Goal: Information Seeking & Learning: Learn about a topic

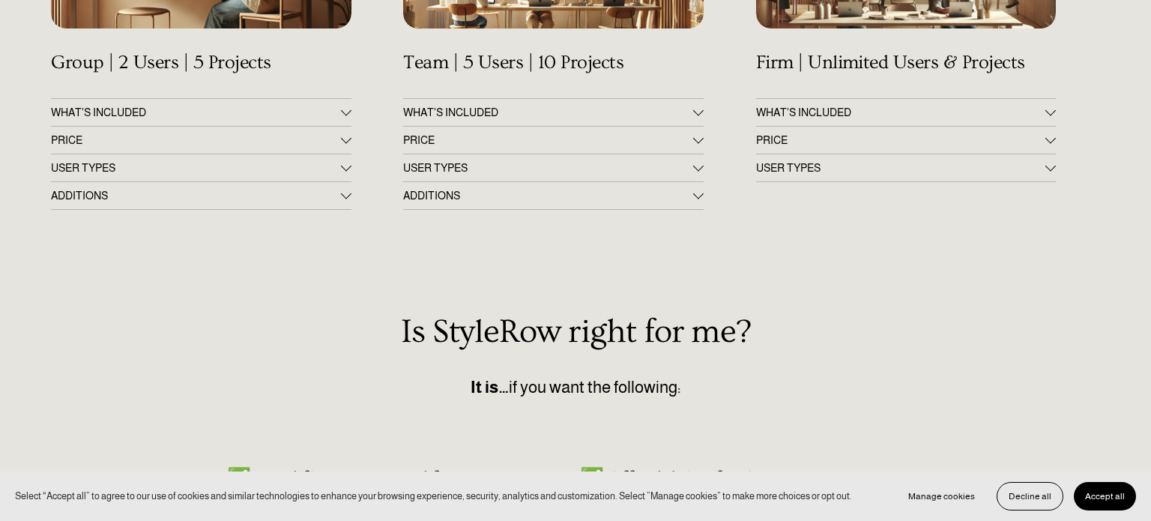
scroll to position [404, 0]
click at [243, 143] on span "PRICE" at bounding box center [195, 141] width 289 height 12
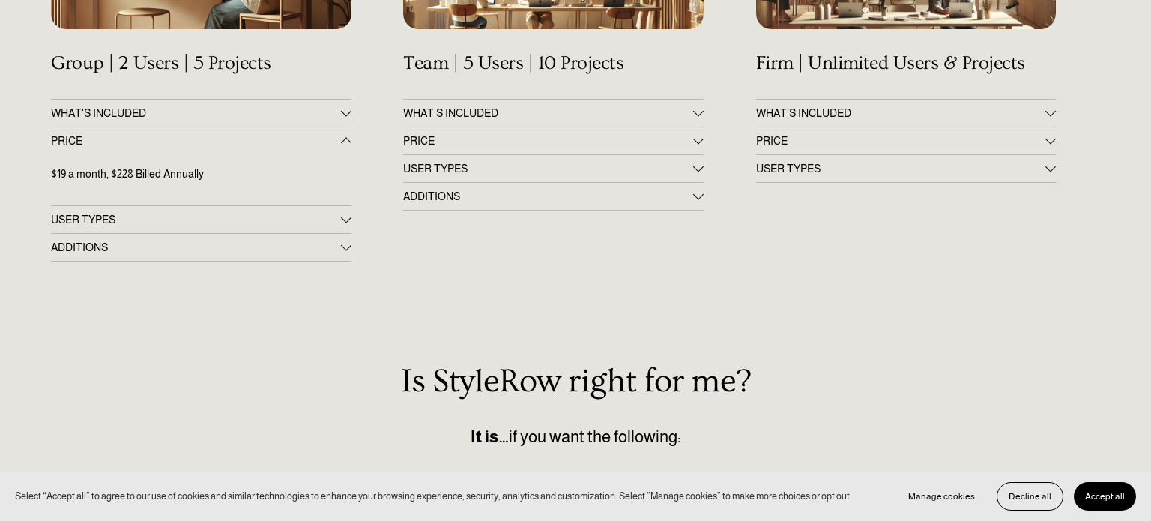
click at [536, 146] on span "PRICE" at bounding box center [547, 141] width 289 height 12
click at [887, 139] on span "PRICE" at bounding box center [900, 141] width 289 height 12
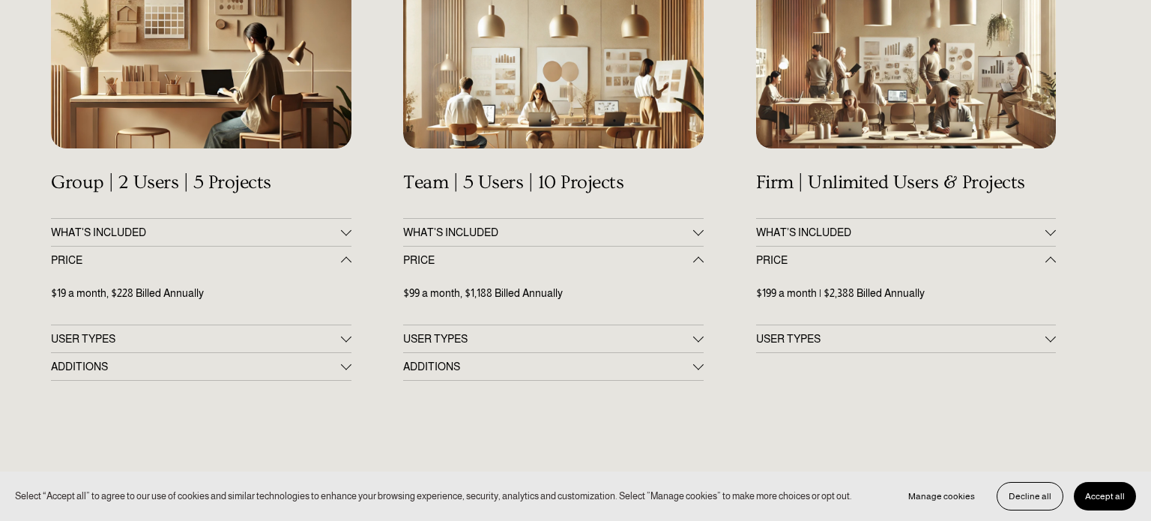
scroll to position [286, 0]
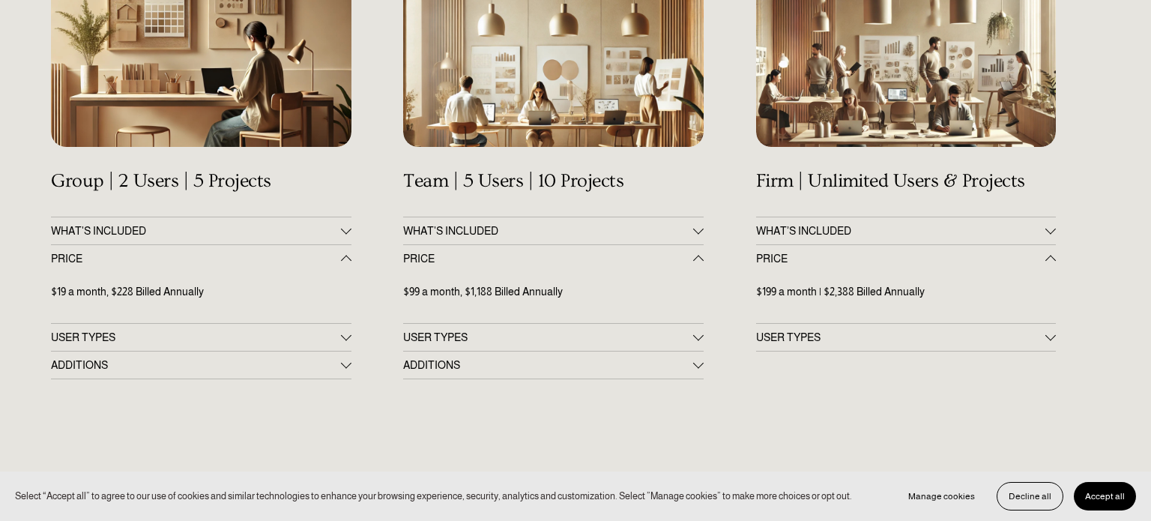
click at [274, 230] on span "WHAT'S INCLUDED" at bounding box center [195, 231] width 289 height 12
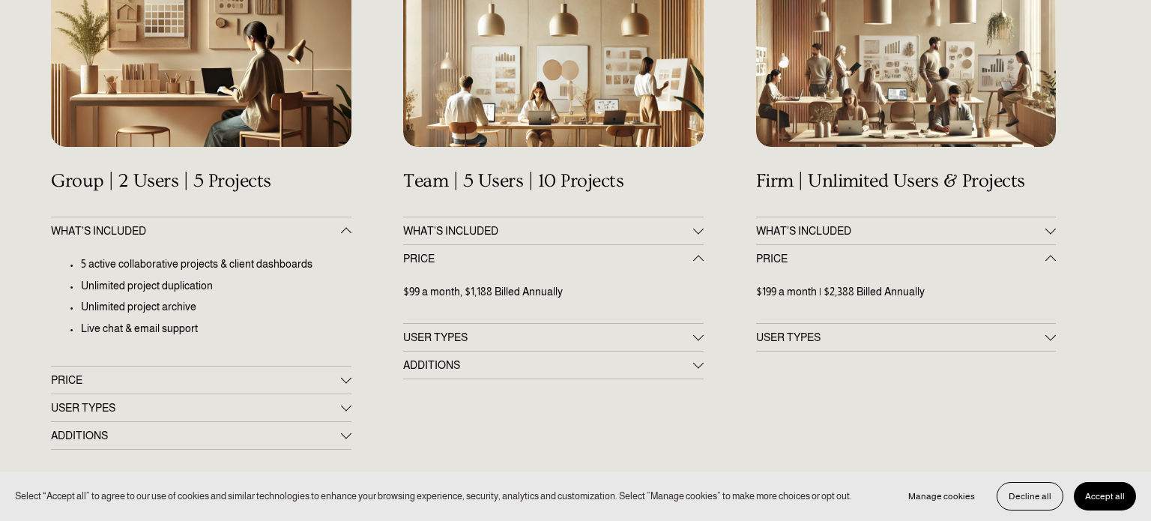
click at [476, 230] on span "WHAT'S INCLUDED" at bounding box center [547, 231] width 289 height 12
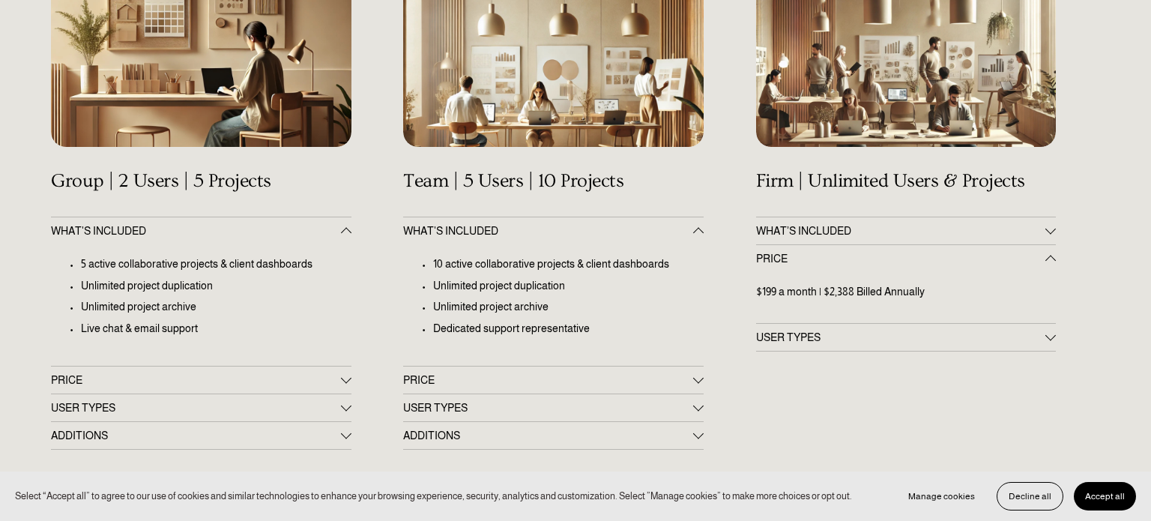
click at [120, 379] on span "PRICE" at bounding box center [195, 380] width 289 height 12
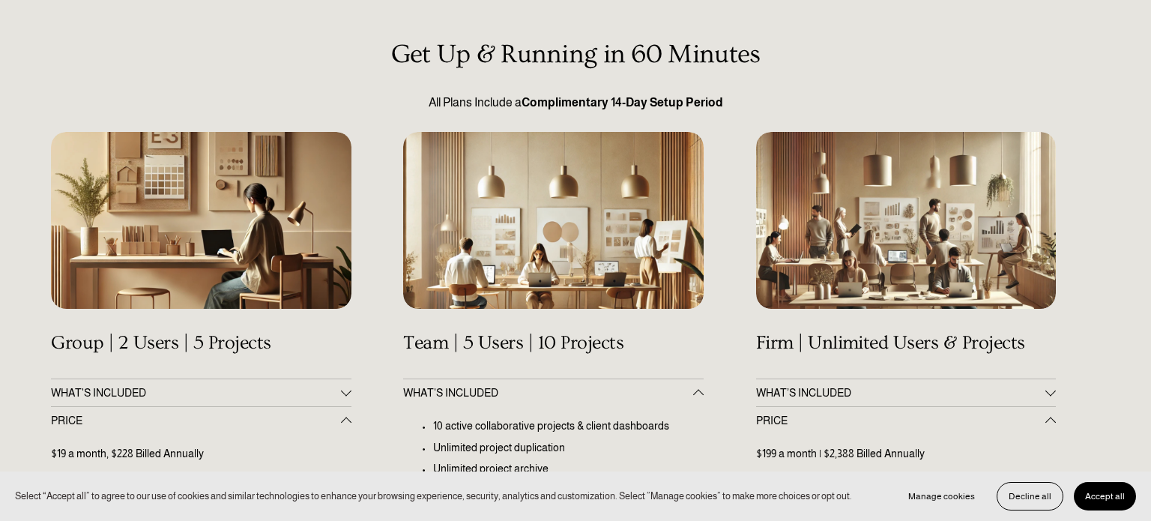
scroll to position [124, 0]
click at [476, 106] on p "All Plans Include a Complimentary 14-Day Setup Period" at bounding box center [575, 103] width 1049 height 18
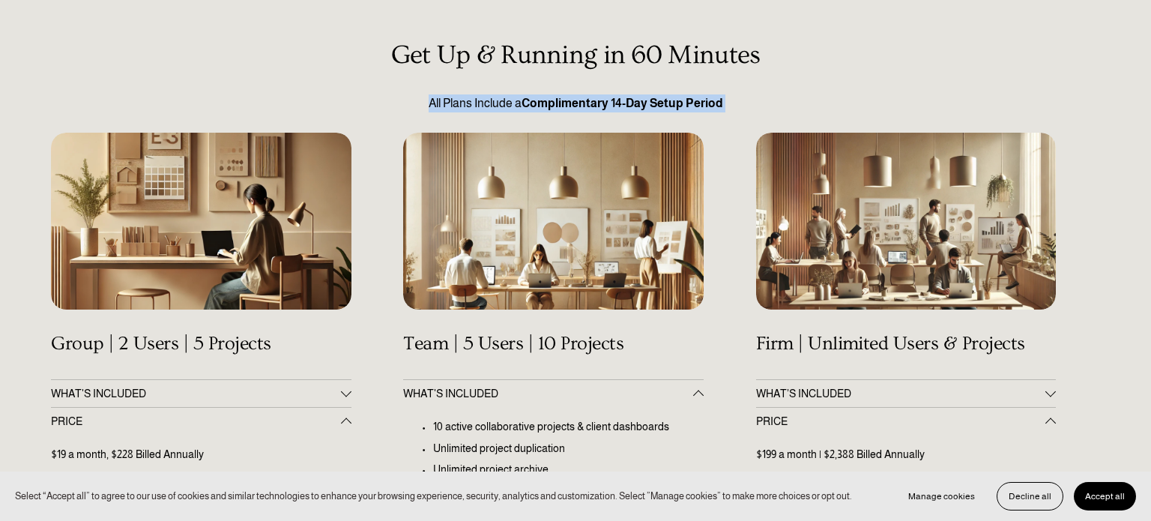
copy div "All Plans Include a Complimentary 14-Day Setup Period"
